Goal: Task Accomplishment & Management: Complete application form

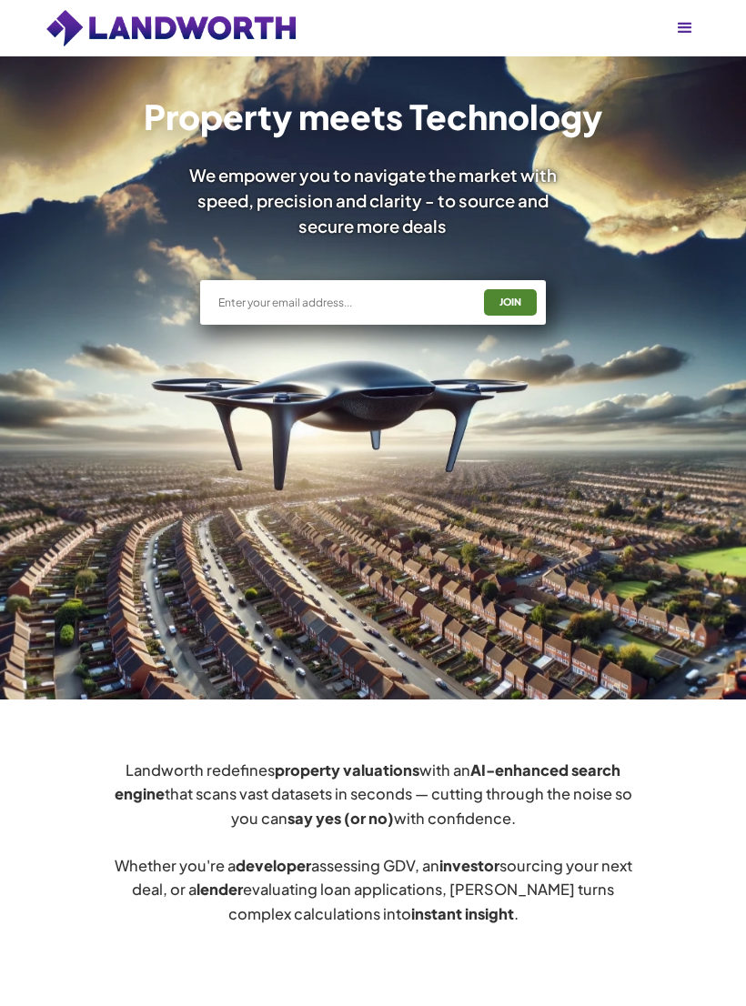
click at [718, 30] on div "Pricing Create an Account Users Estate Agents First Time Buyers House Hunters H…" at bounding box center [373, 28] width 746 height 56
click at [680, 37] on div "menu" at bounding box center [685, 28] width 22 height 22
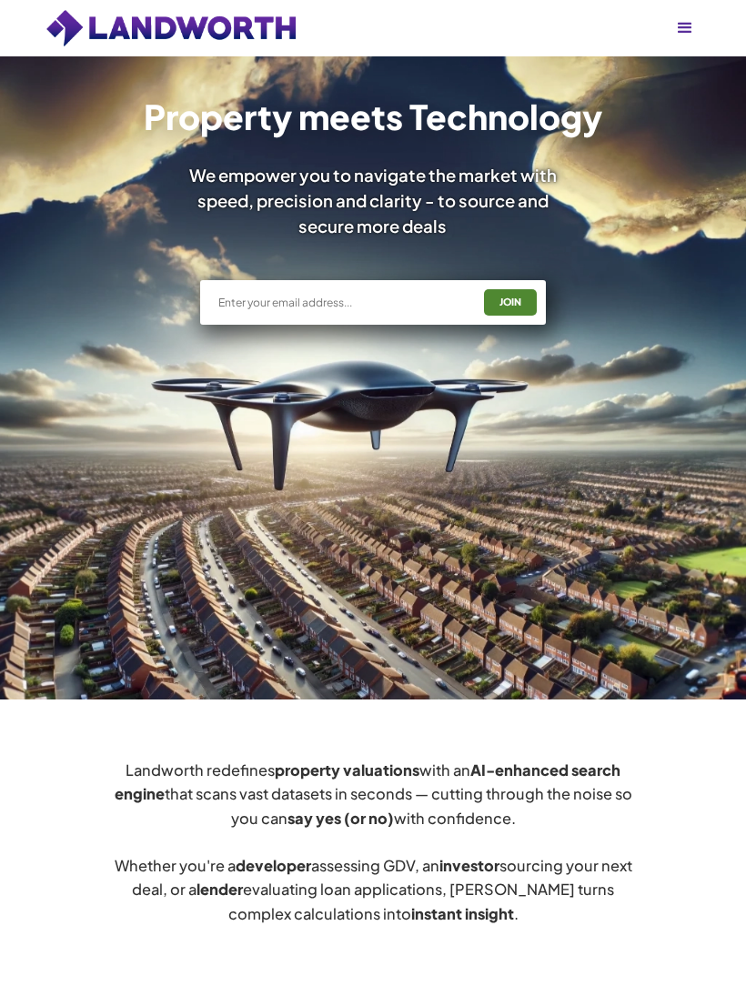
click at [88, 46] on img at bounding box center [171, 28] width 253 height 40
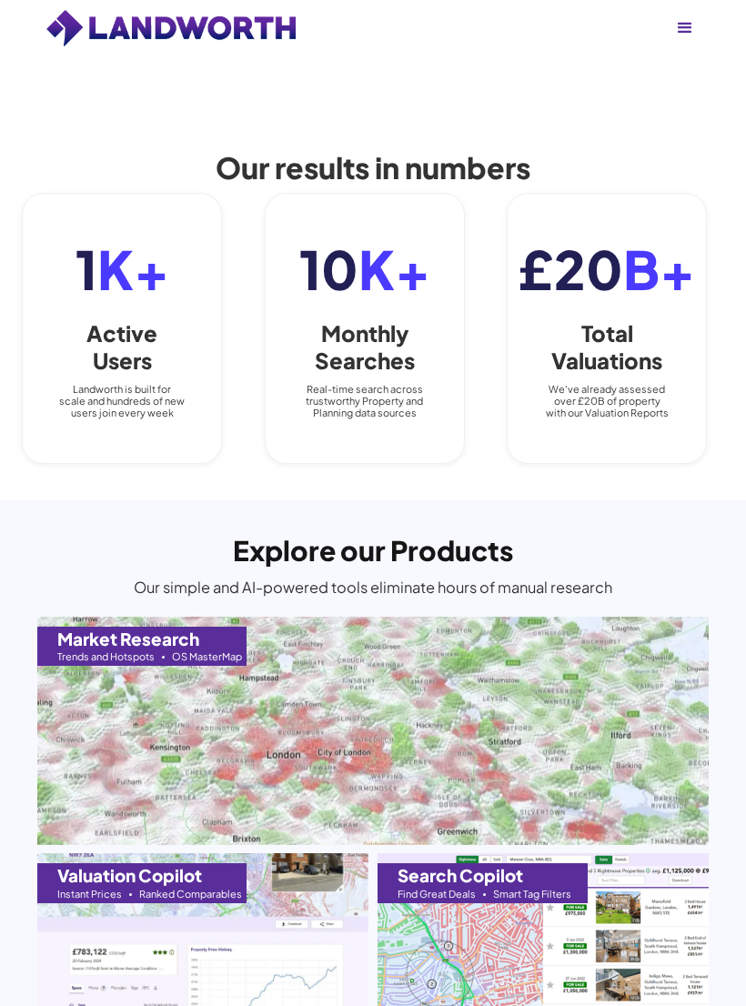
click at [699, 30] on div "menu" at bounding box center [685, 28] width 44 height 44
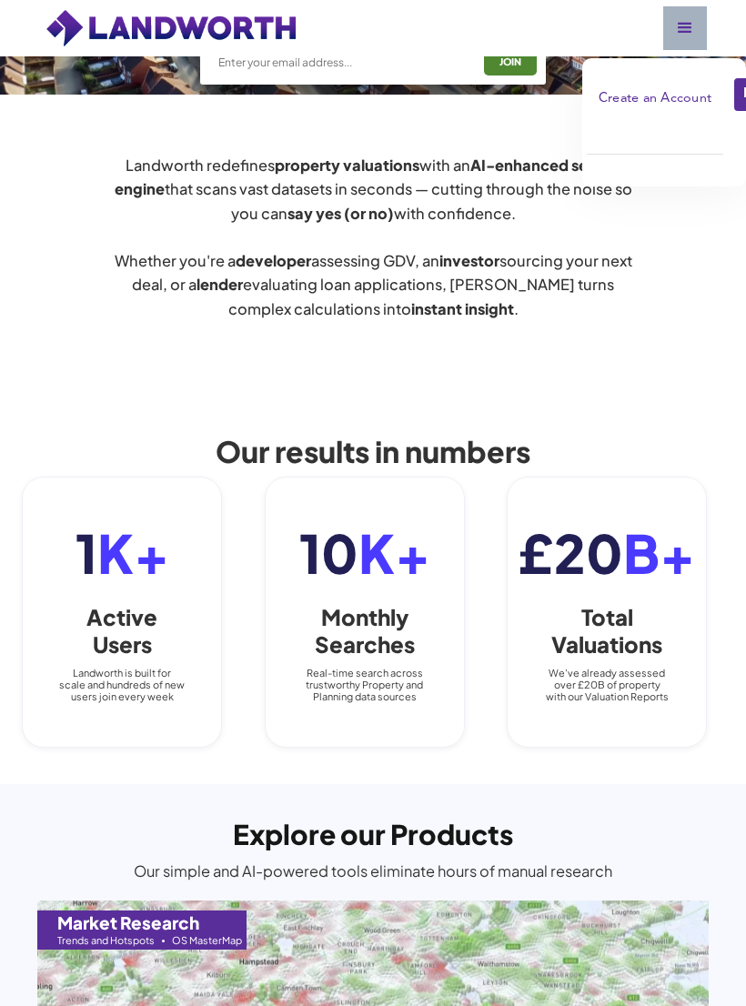
scroll to position [602, 0]
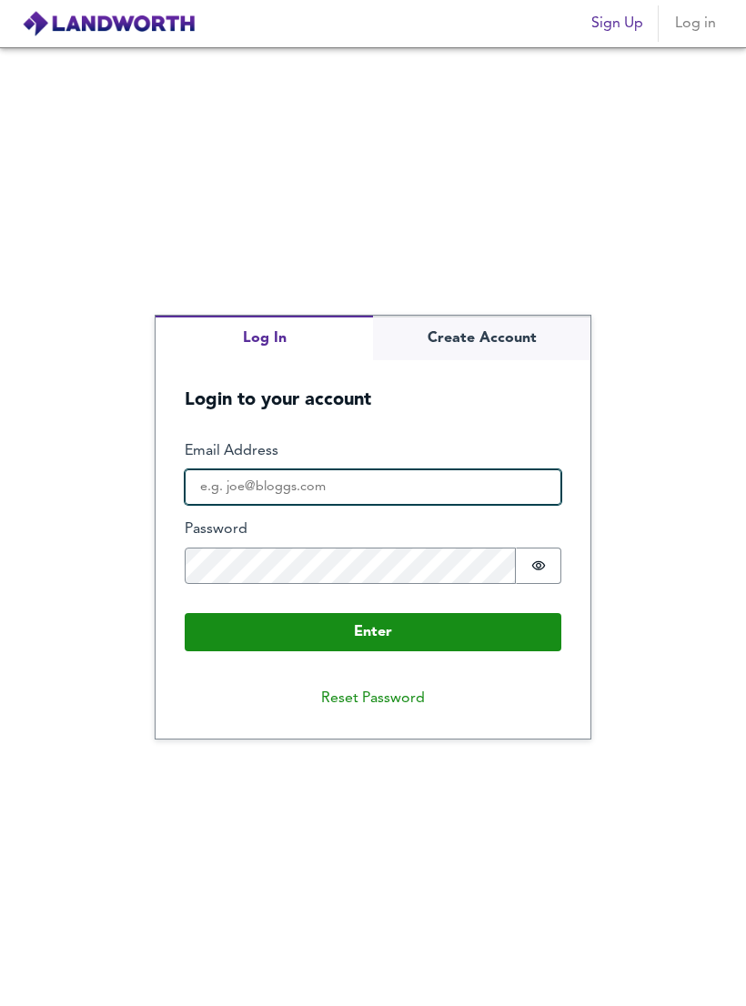
click at [444, 504] on input "Email Address" at bounding box center [373, 487] width 377 height 36
type input "[EMAIL_ADDRESS][DOMAIN_NAME]"
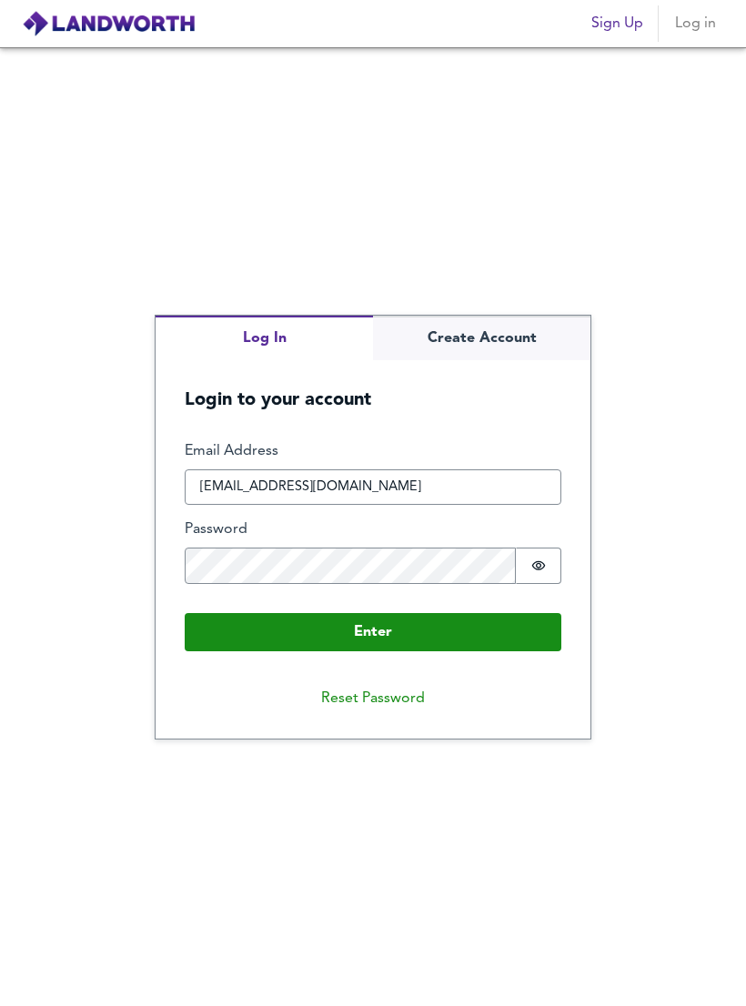
click at [516, 642] on button "Enter" at bounding box center [373, 632] width 377 height 38
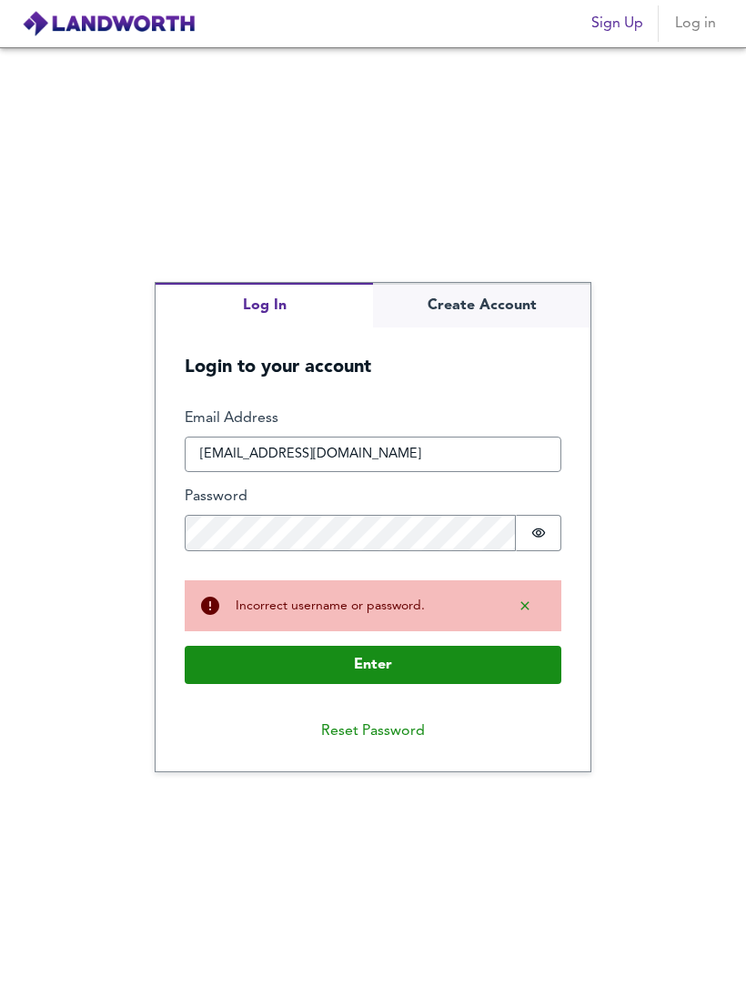
click at [541, 540] on icon "Show password" at bounding box center [538, 533] width 15 height 15
click at [498, 672] on button "Enter" at bounding box center [373, 665] width 377 height 38
click at [492, 671] on button "Enter" at bounding box center [373, 665] width 377 height 38
click at [538, 540] on span "Show password" at bounding box center [538, 533] width 15 height 15
click at [541, 540] on icon "Show password" at bounding box center [538, 533] width 15 height 15
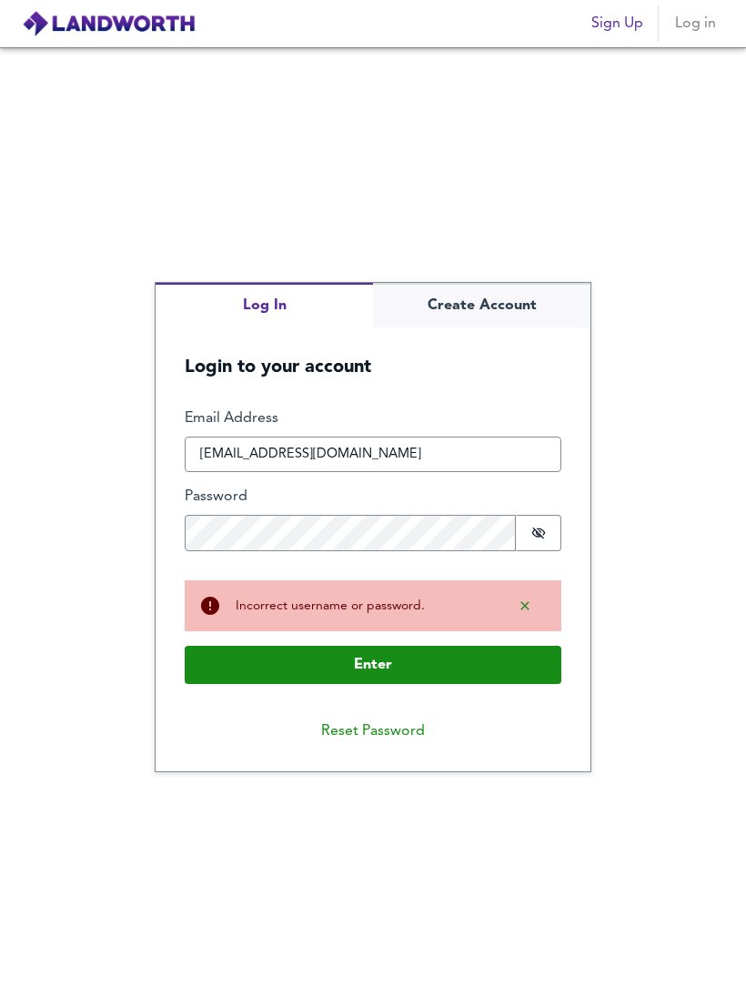
click at [502, 661] on button "Enter" at bounding box center [373, 665] width 377 height 38
click at [547, 549] on button "Password is shown" at bounding box center [538, 533] width 45 height 36
click at [542, 540] on icon "Show password" at bounding box center [538, 533] width 15 height 15
